Goal: Task Accomplishment & Management: Use online tool/utility

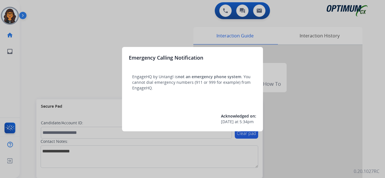
click at [37, 15] on div at bounding box center [192, 89] width 385 height 178
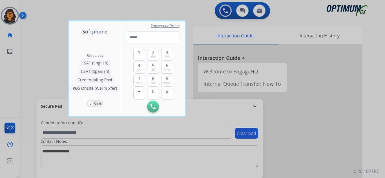
click at [37, 12] on div at bounding box center [192, 89] width 385 height 178
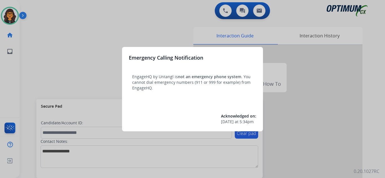
click at [53, 13] on div at bounding box center [192, 89] width 385 height 178
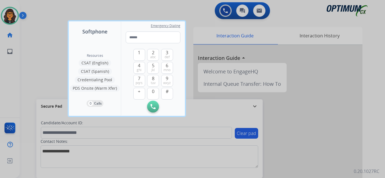
click at [48, 12] on div at bounding box center [192, 89] width 385 height 178
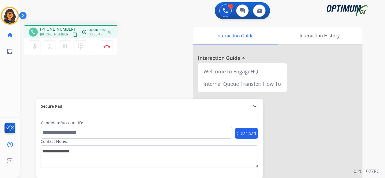
click at [72, 34] on mat-icon "content_copy" at bounding box center [74, 34] width 5 height 5
click at [106, 45] on img at bounding box center [106, 46] width 7 height 3
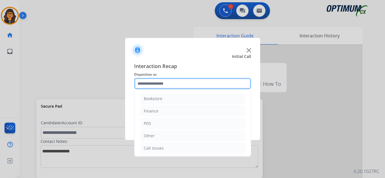
drag, startPoint x: 151, startPoint y: 84, endPoint x: 153, endPoint y: 86, distance: 3.6
click at [151, 84] on input "text" at bounding box center [192, 83] width 117 height 11
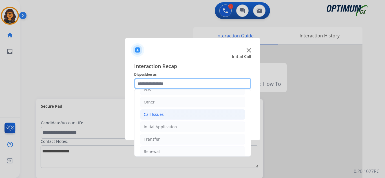
scroll to position [38, 0]
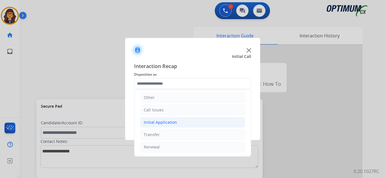
drag, startPoint x: 156, startPoint y: 125, endPoint x: 170, endPoint y: 125, distance: 14.1
click at [156, 125] on div "Initial Application" at bounding box center [160, 123] width 33 height 6
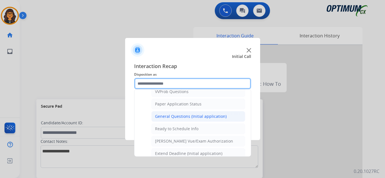
scroll to position [320, 0]
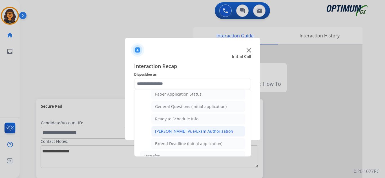
click at [179, 133] on div "[PERSON_NAME] Vue/Exam Authorization" at bounding box center [194, 132] width 78 height 6
type input "**********"
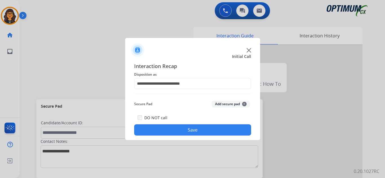
drag, startPoint x: 179, startPoint y: 133, endPoint x: 98, endPoint y: 61, distance: 107.9
click at [179, 132] on button "Save" at bounding box center [192, 130] width 117 height 11
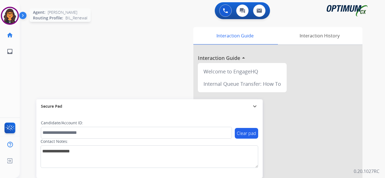
click at [9, 18] on img at bounding box center [10, 16] width 16 height 16
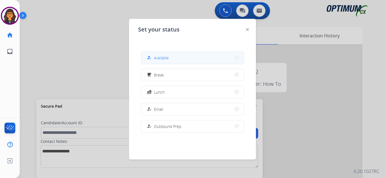
click at [158, 54] on button "how_to_reg Available" at bounding box center [192, 58] width 103 height 12
